Goal: Task Accomplishment & Management: Manage account settings

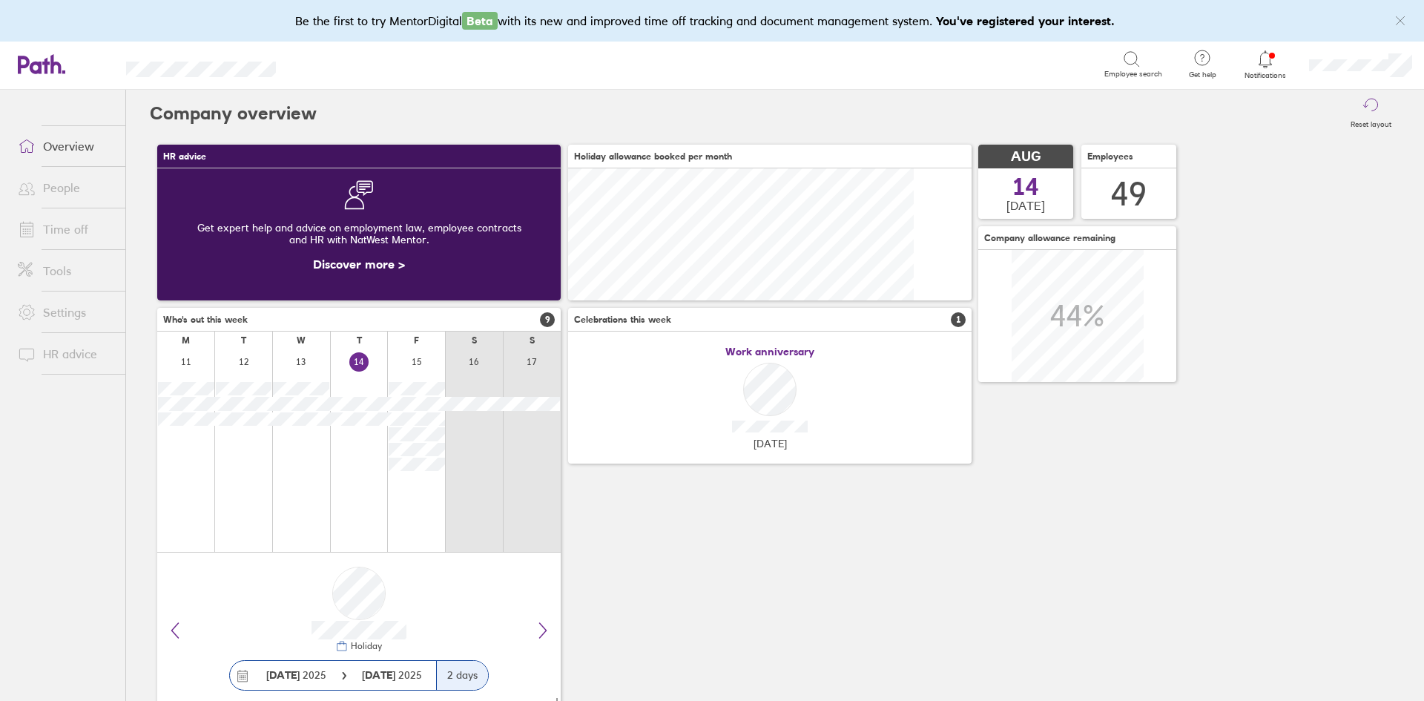
scroll to position [132, 404]
click at [55, 220] on link "Time off" at bounding box center [65, 229] width 119 height 30
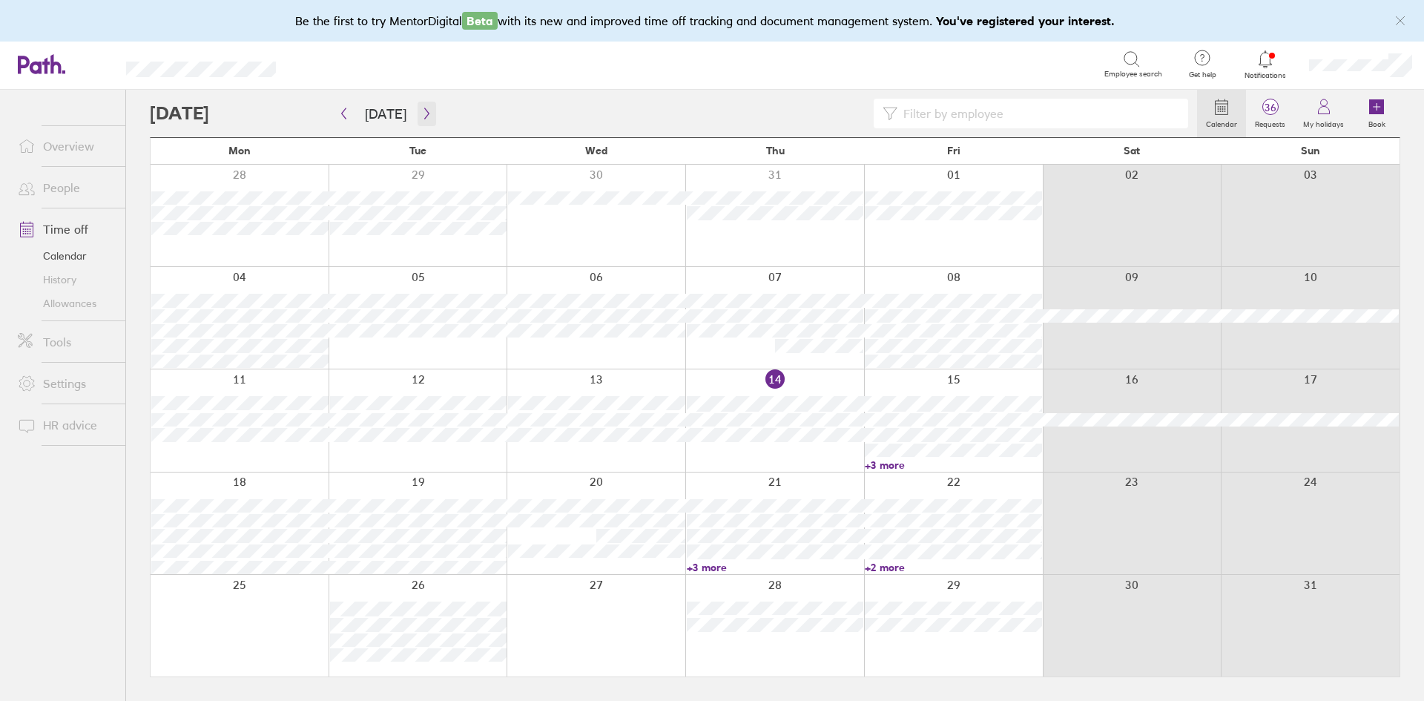
click at [421, 110] on icon "button" at bounding box center [426, 114] width 11 height 12
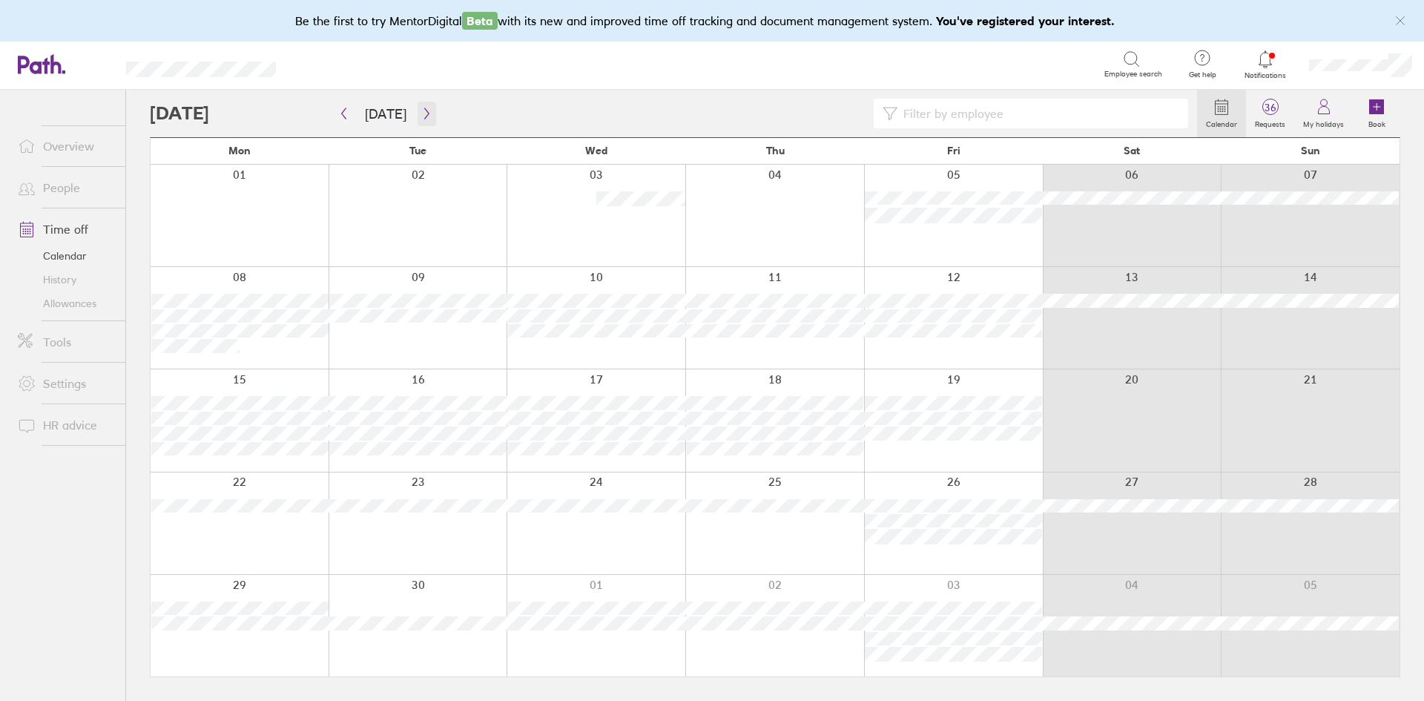
click at [422, 108] on icon "button" at bounding box center [426, 114] width 11 height 12
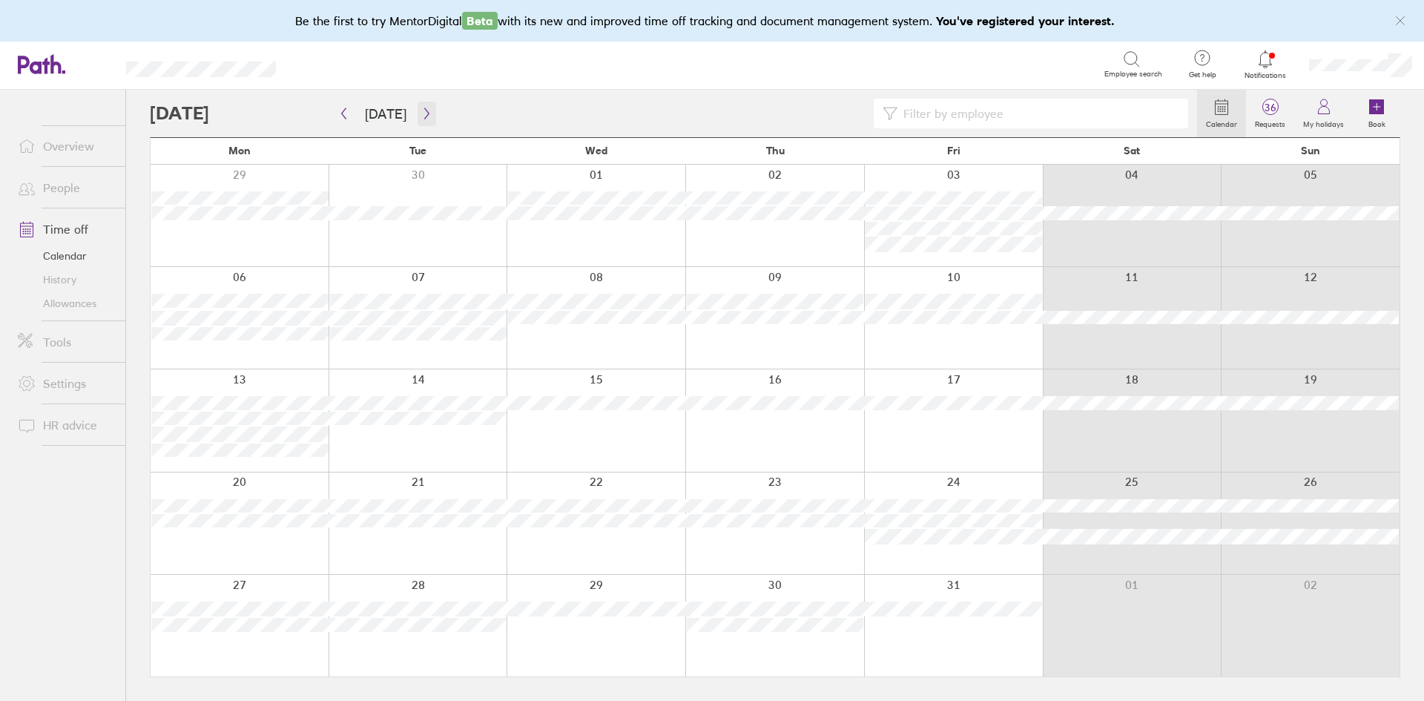
click at [430, 114] on button "button" at bounding box center [427, 114] width 19 height 24
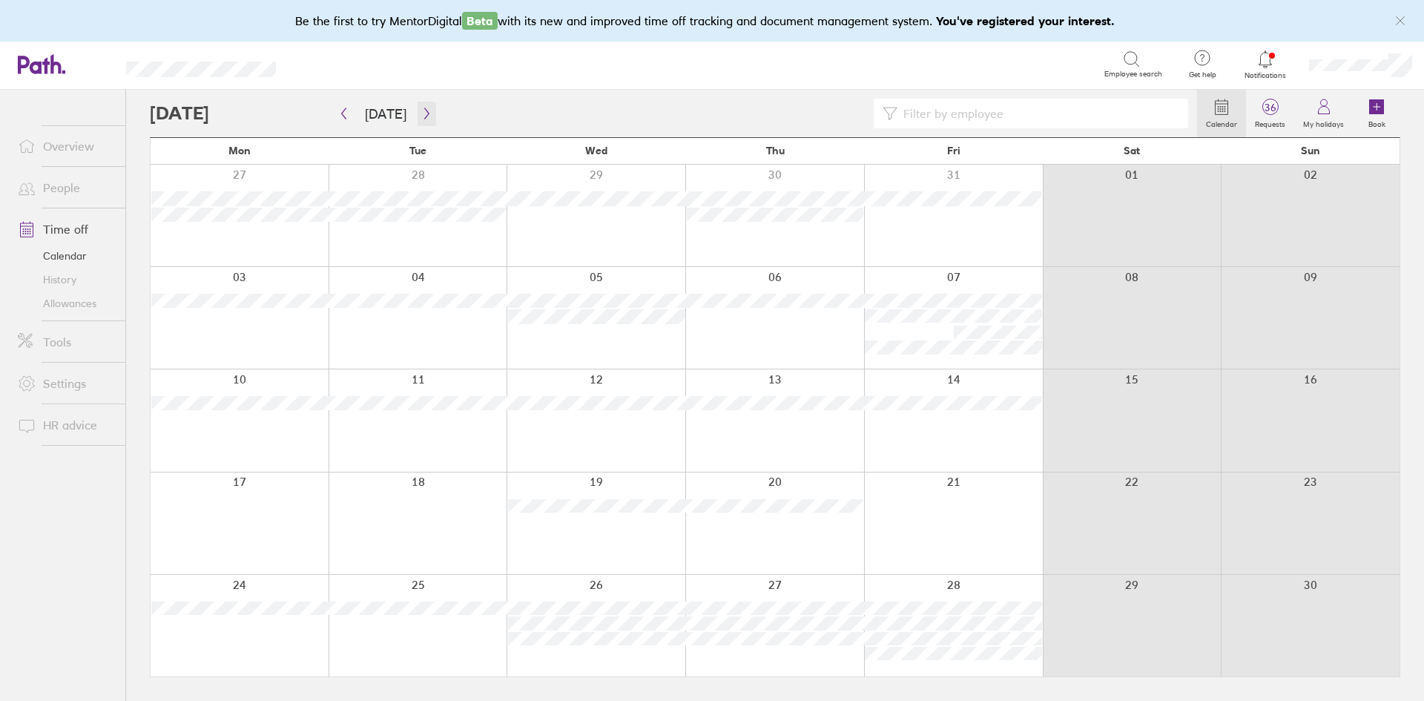
click at [429, 102] on button "button" at bounding box center [427, 114] width 19 height 24
click at [361, 108] on button "[DATE]" at bounding box center [385, 114] width 65 height 24
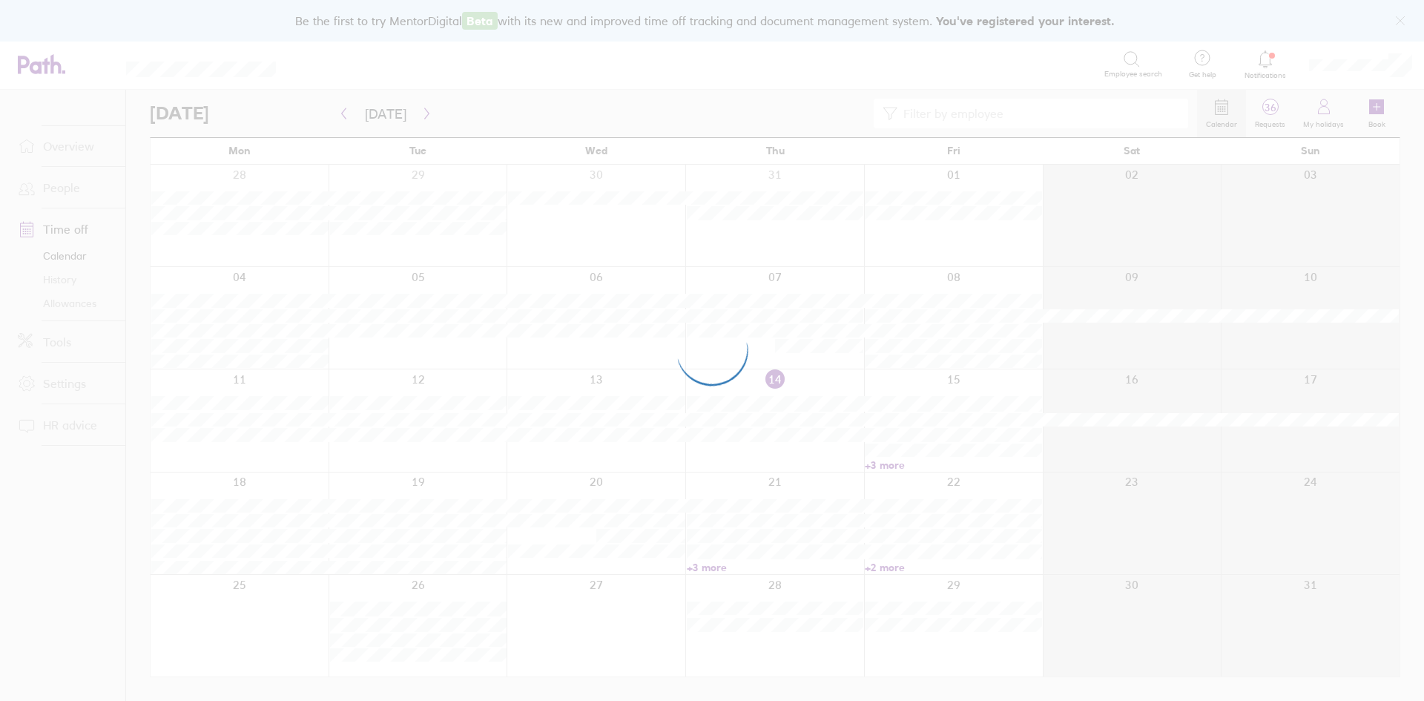
drag, startPoint x: 1377, startPoint y: 47, endPoint x: 1096, endPoint y: 57, distance: 281.3
click at [1096, 57] on div at bounding box center [712, 350] width 1424 height 701
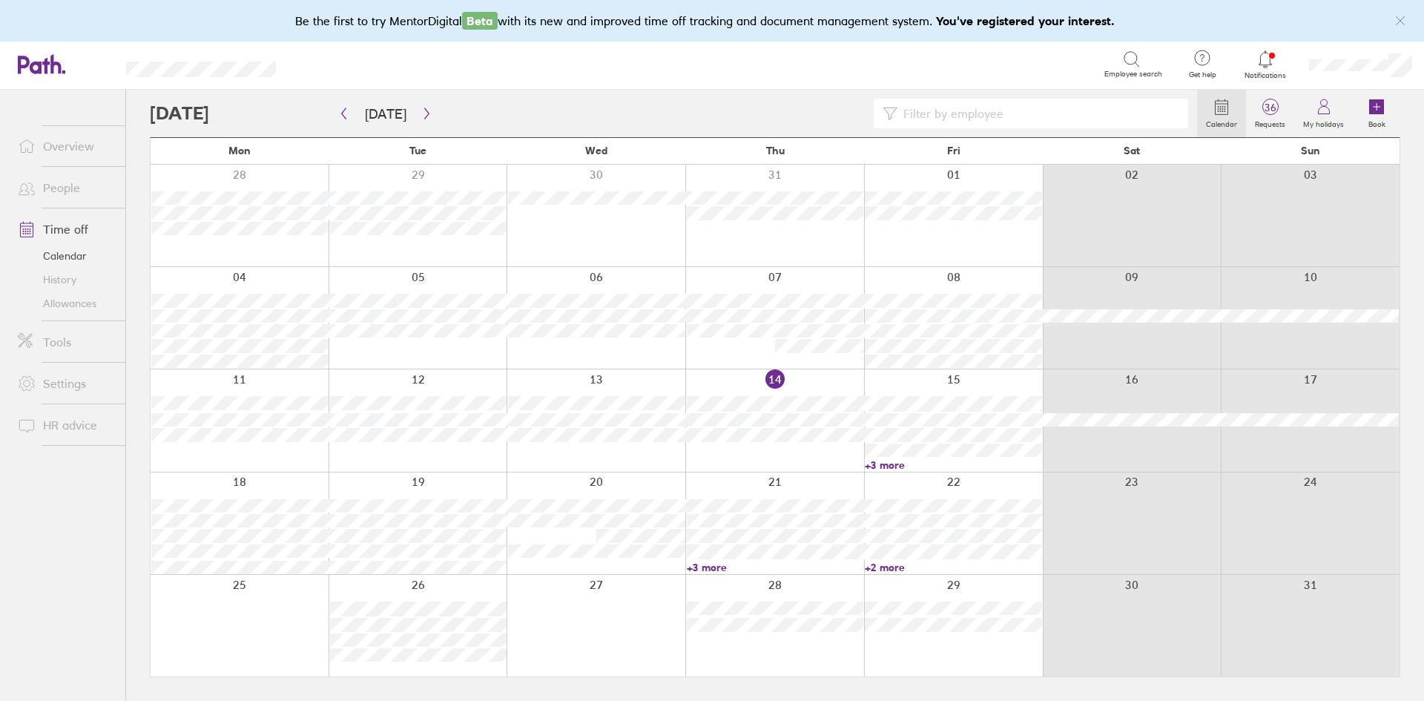
click at [1361, 58] on div at bounding box center [1360, 65] width 127 height 47
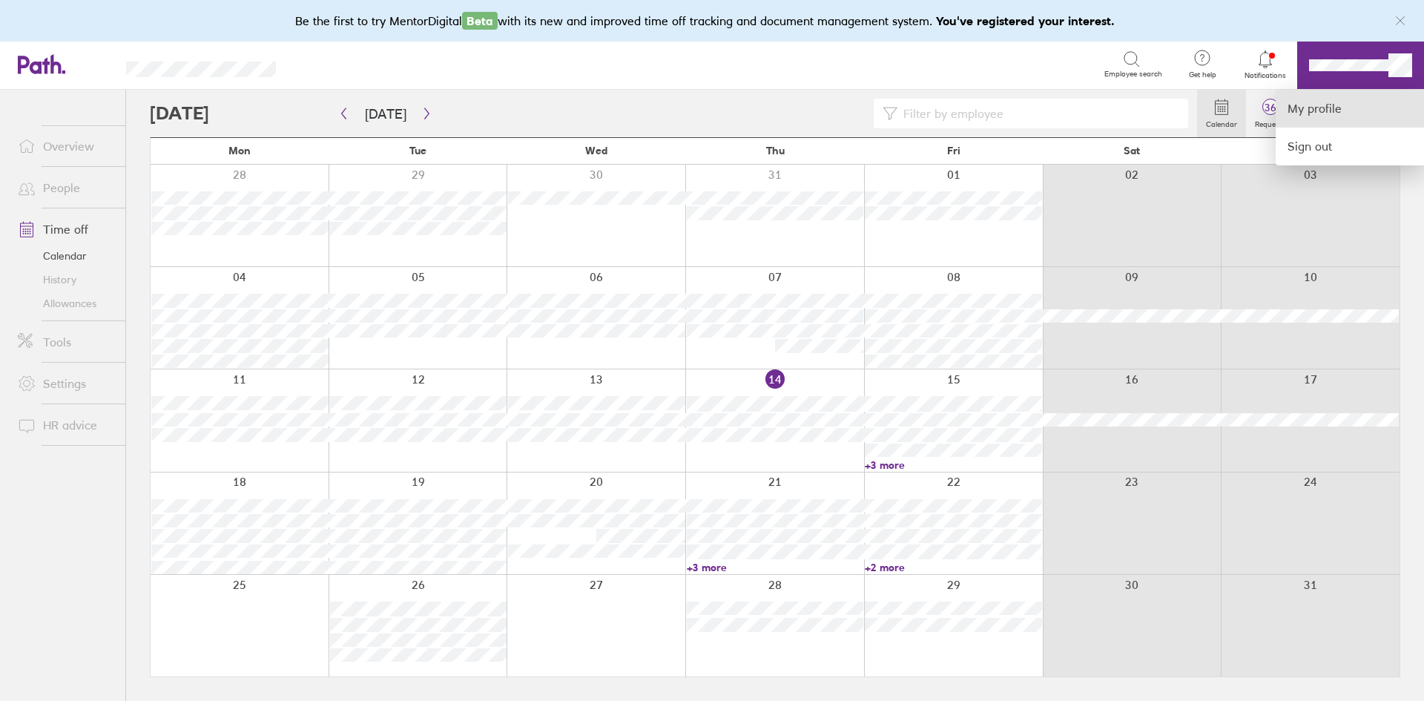
click at [1337, 110] on link "My profile" at bounding box center [1350, 109] width 148 height 38
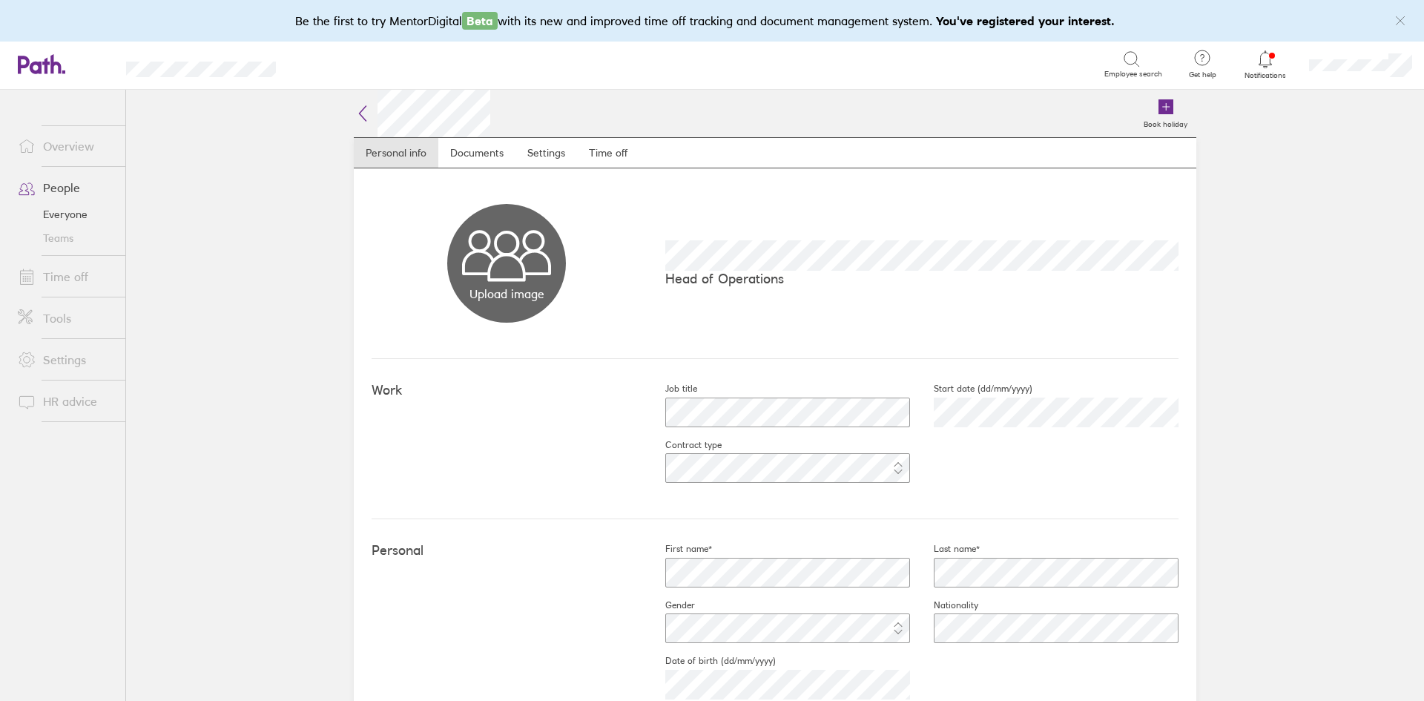
click at [88, 277] on link "Time off" at bounding box center [65, 277] width 119 height 30
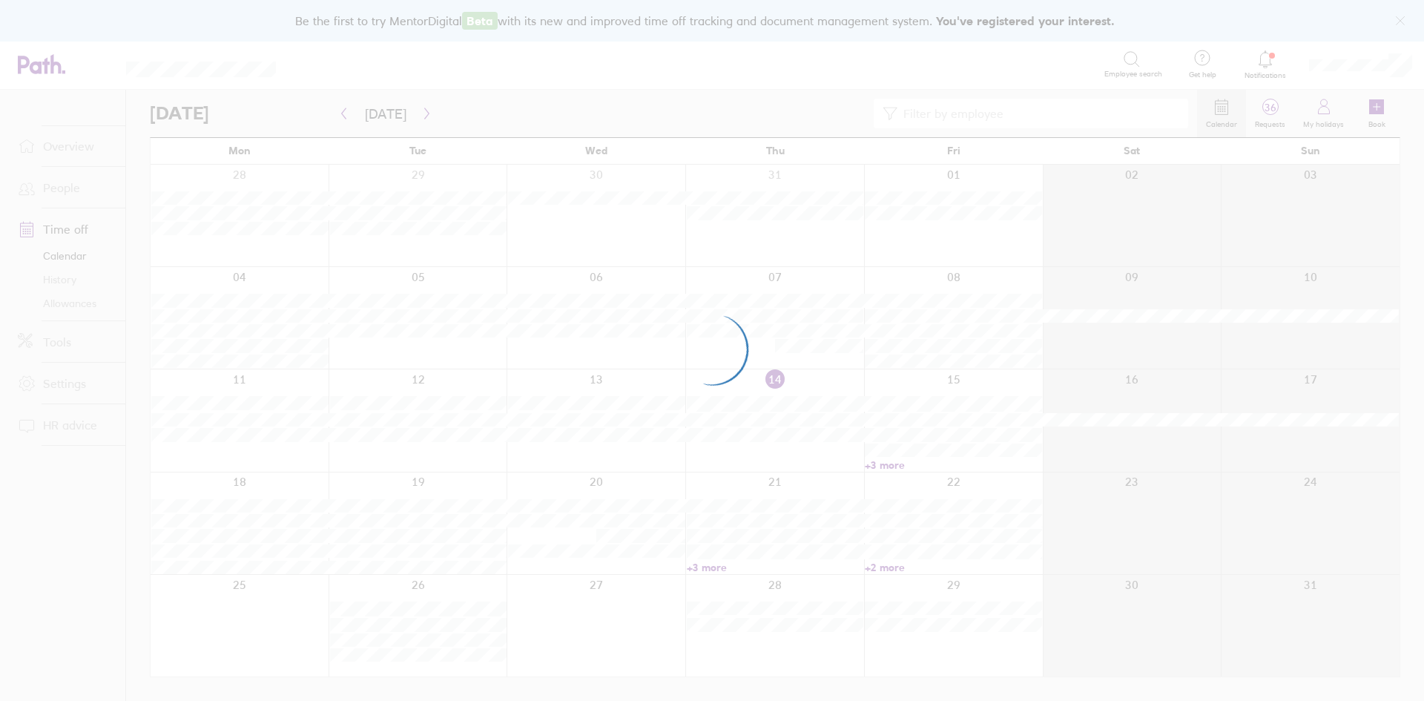
click at [1339, 53] on div at bounding box center [712, 350] width 1424 height 701
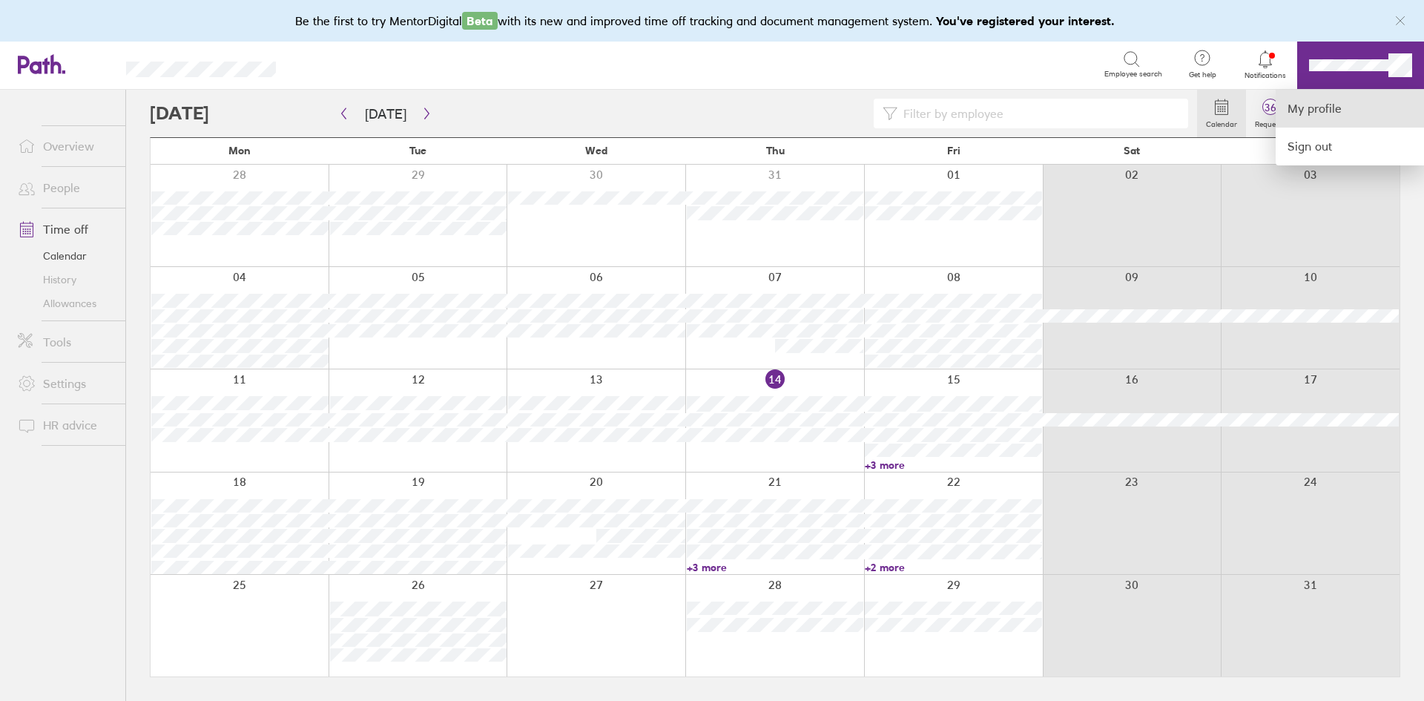
click at [1304, 113] on link "My profile" at bounding box center [1350, 109] width 148 height 38
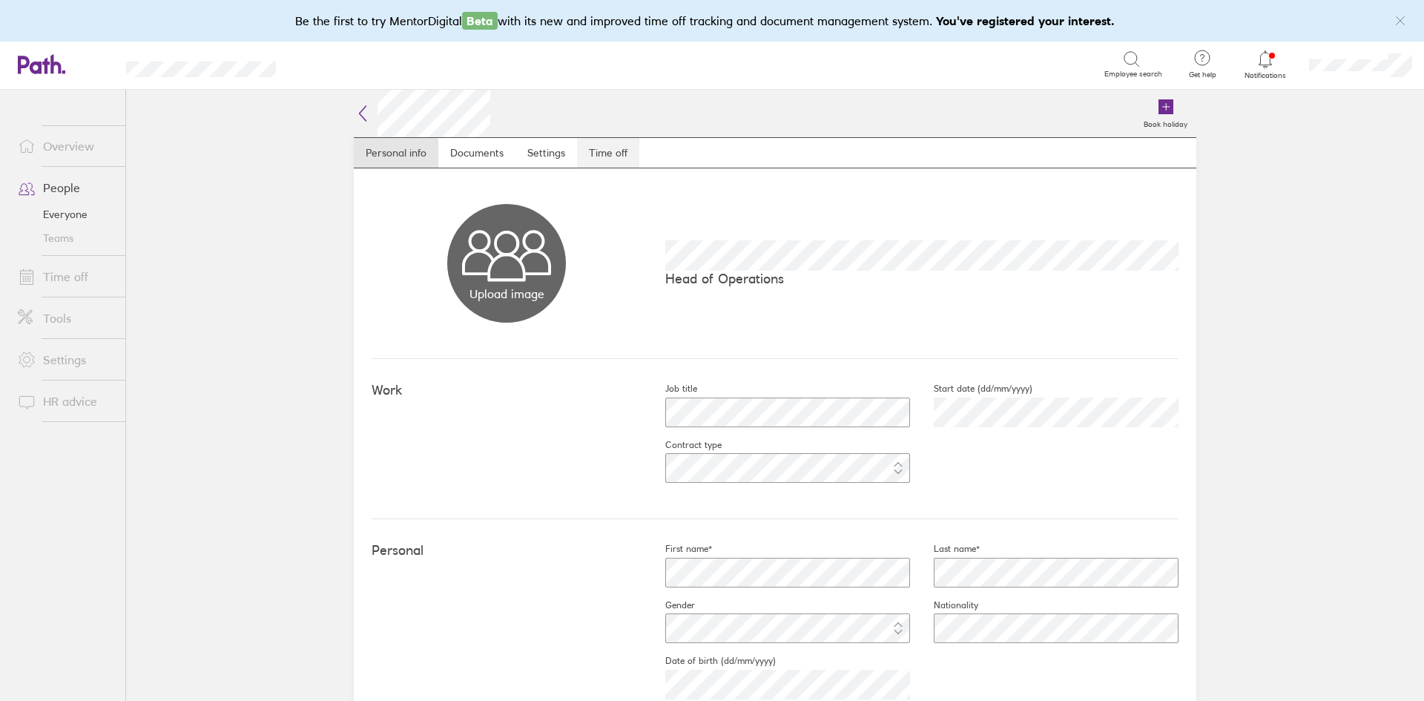
click at [583, 159] on link "Time off" at bounding box center [608, 153] width 62 height 30
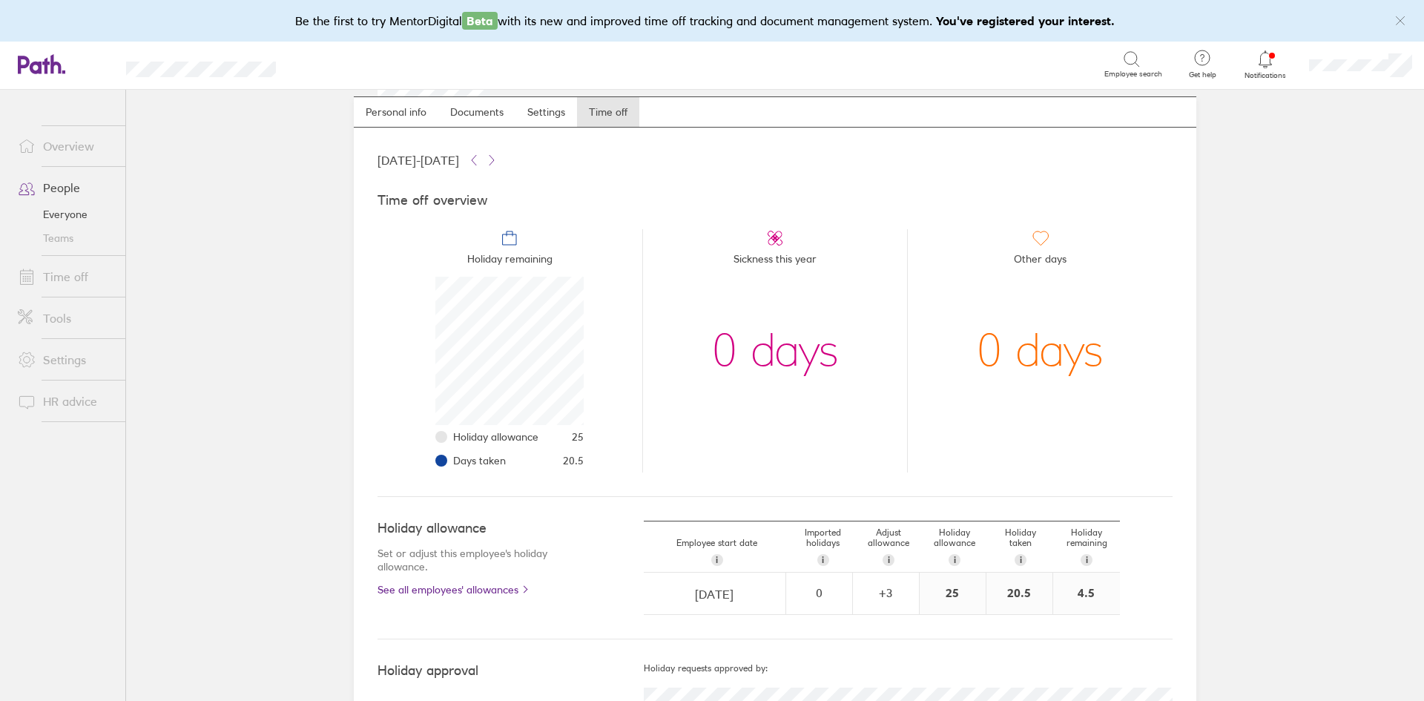
scroll to position [77, 0]
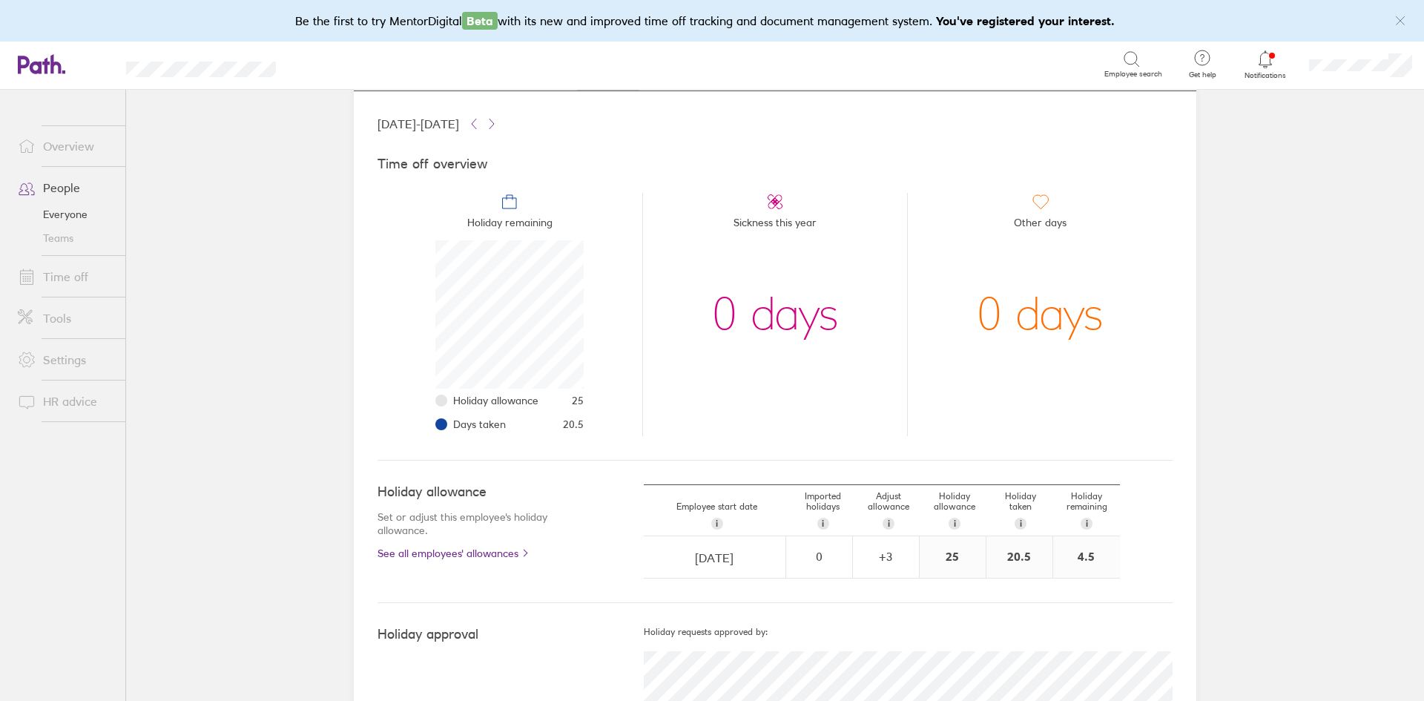
click at [642, 404] on li "Sickness this year 0 days" at bounding box center [775, 314] width 266 height 243
click at [171, 570] on main "Book holiday Personal info Documents Settings Time off [DATE] - [DATE] Time off…" at bounding box center [775, 395] width 1298 height 611
